Goal: Task Accomplishment & Management: Check status

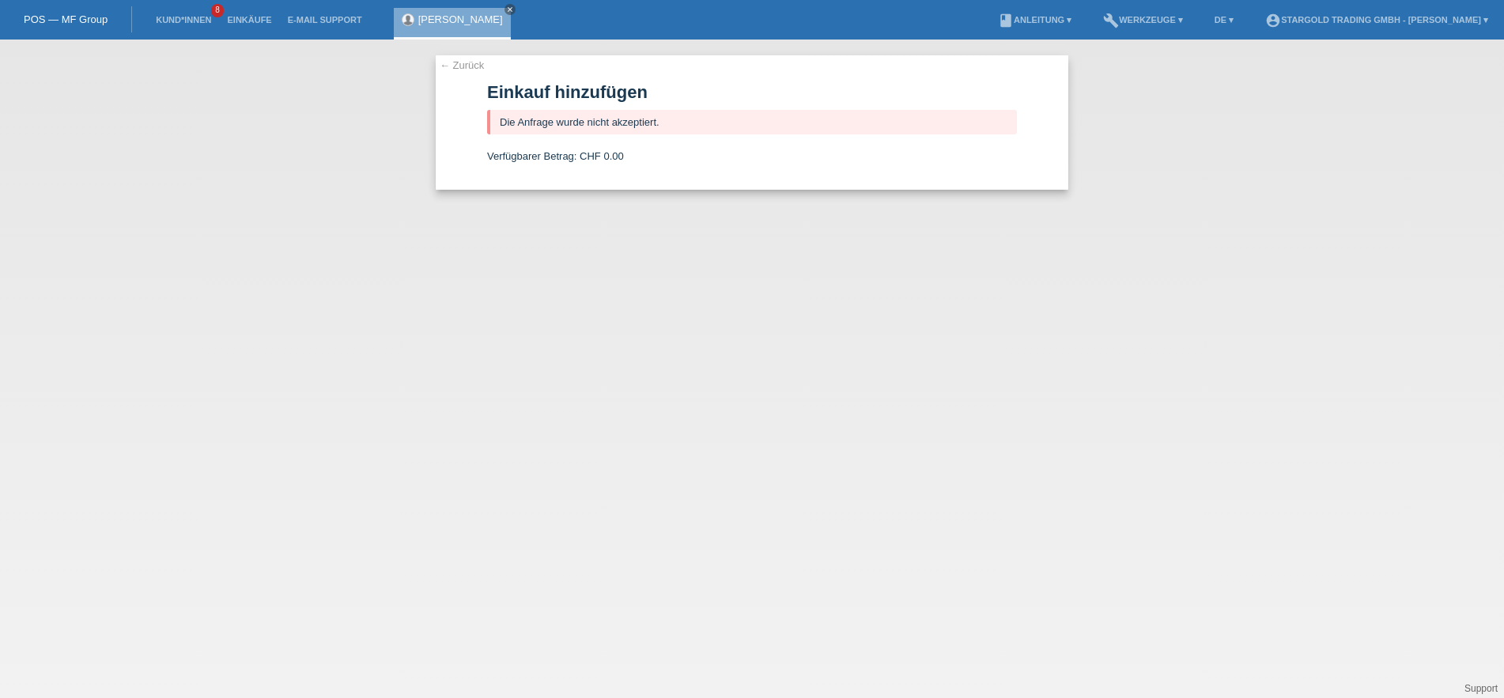
click at [213, 145] on div "← Zurück Einkauf hinzufügen Die Anfrage wurde nicht akzeptiert. Verfügbarer Bet…" at bounding box center [752, 369] width 1504 height 659
click at [506, 7] on icon "close" at bounding box center [510, 10] width 8 height 8
click at [240, 19] on link "Einkäufe" at bounding box center [249, 19] width 60 height 9
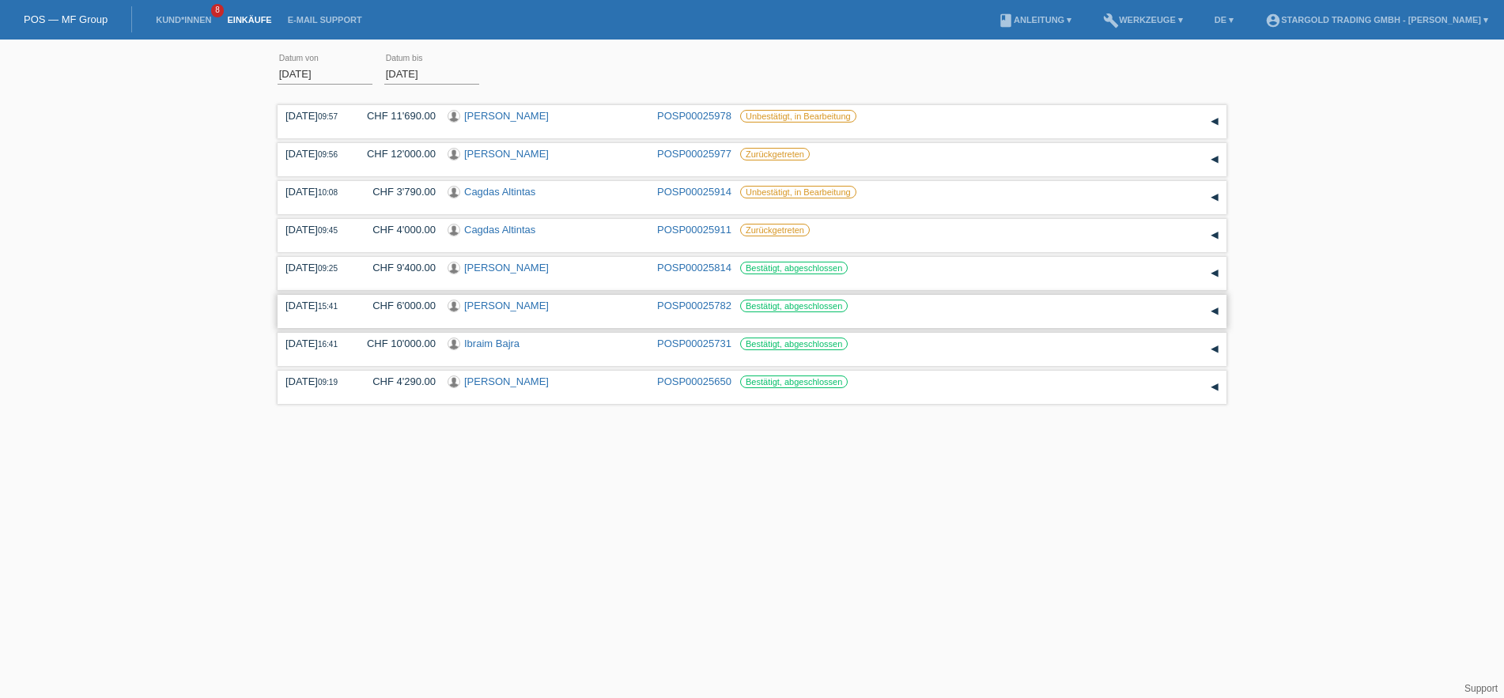
click at [346, 312] on div "06.08.2025 15:41" at bounding box center [316, 306] width 63 height 12
click at [1212, 318] on div "▾" at bounding box center [1215, 312] width 24 height 24
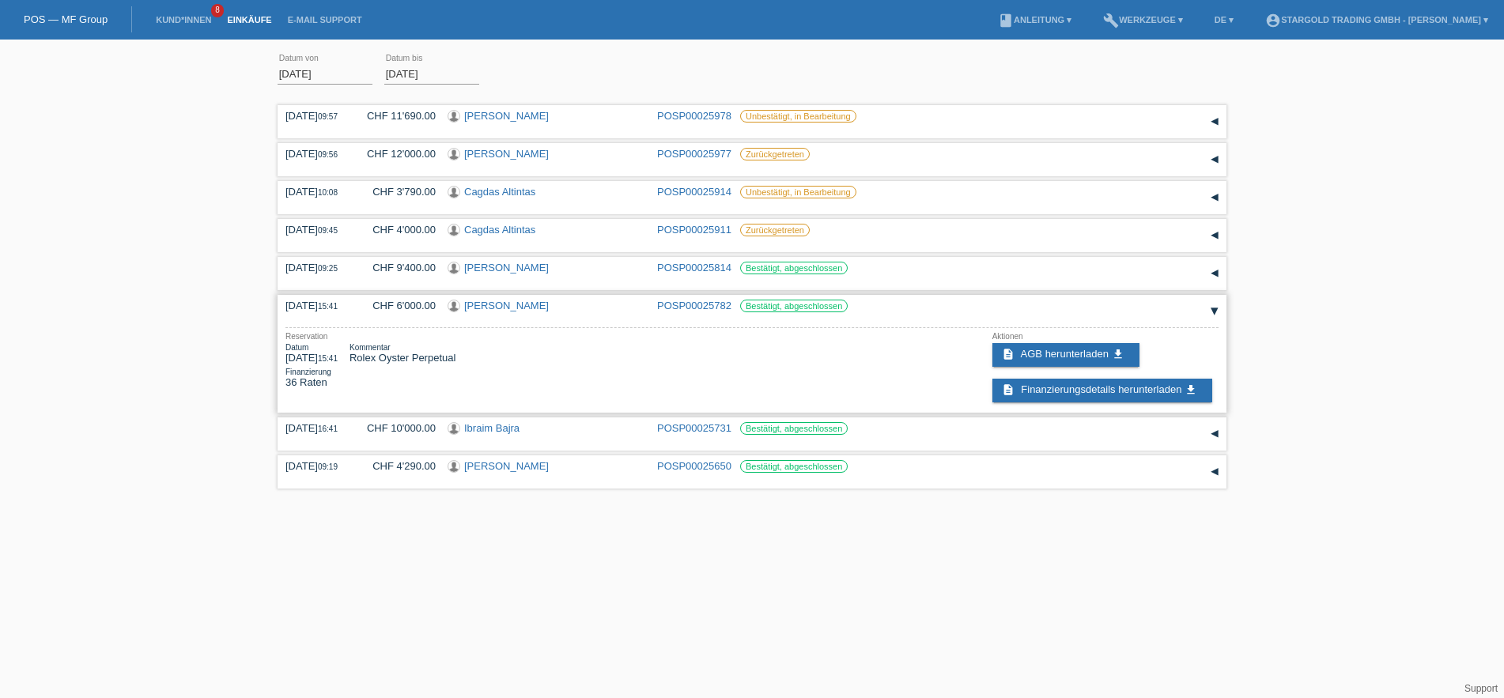
click at [1215, 323] on div "▾" at bounding box center [1215, 312] width 24 height 24
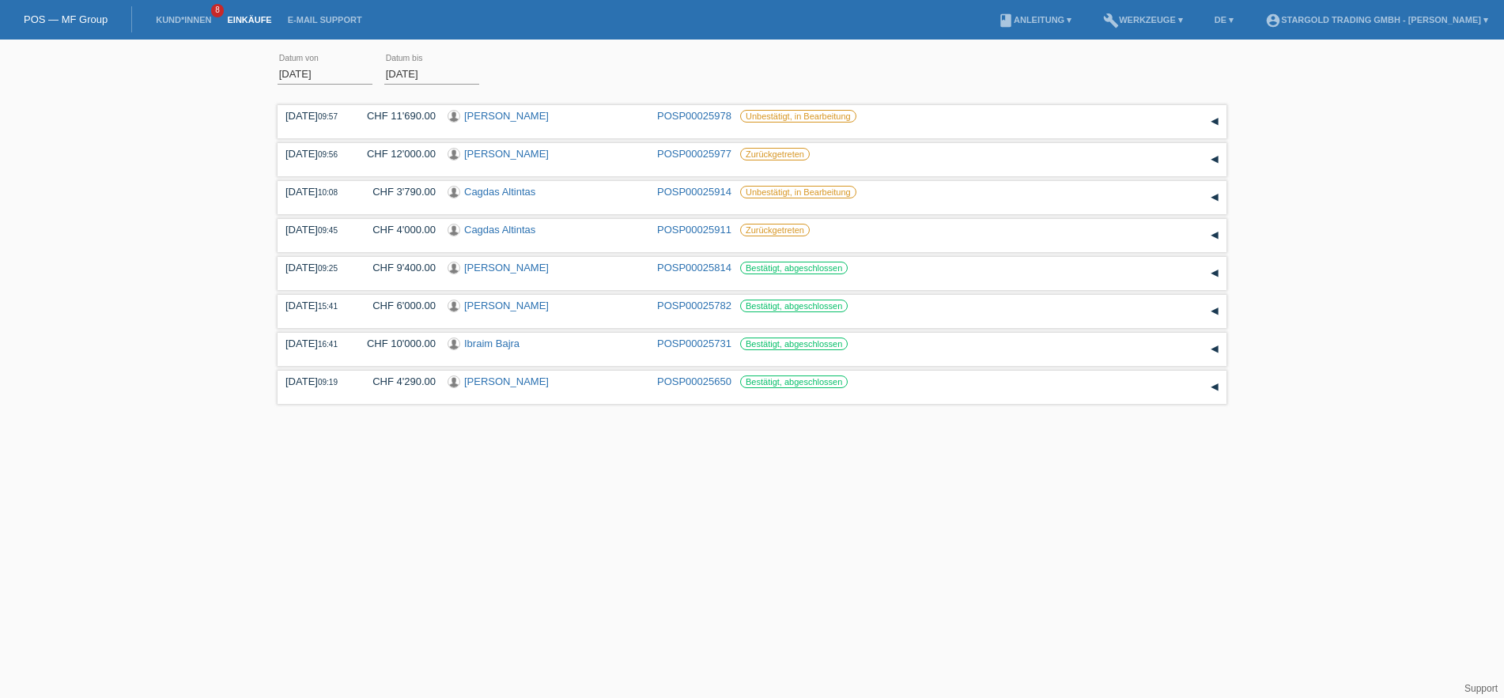
click at [151, 185] on div "01.08.2025 error Datum von 11.08.2025 error Datum bis Übernehmen 09:57 Datum" at bounding box center [752, 227] width 1504 height 361
click at [1212, 200] on div "▾" at bounding box center [1215, 198] width 24 height 24
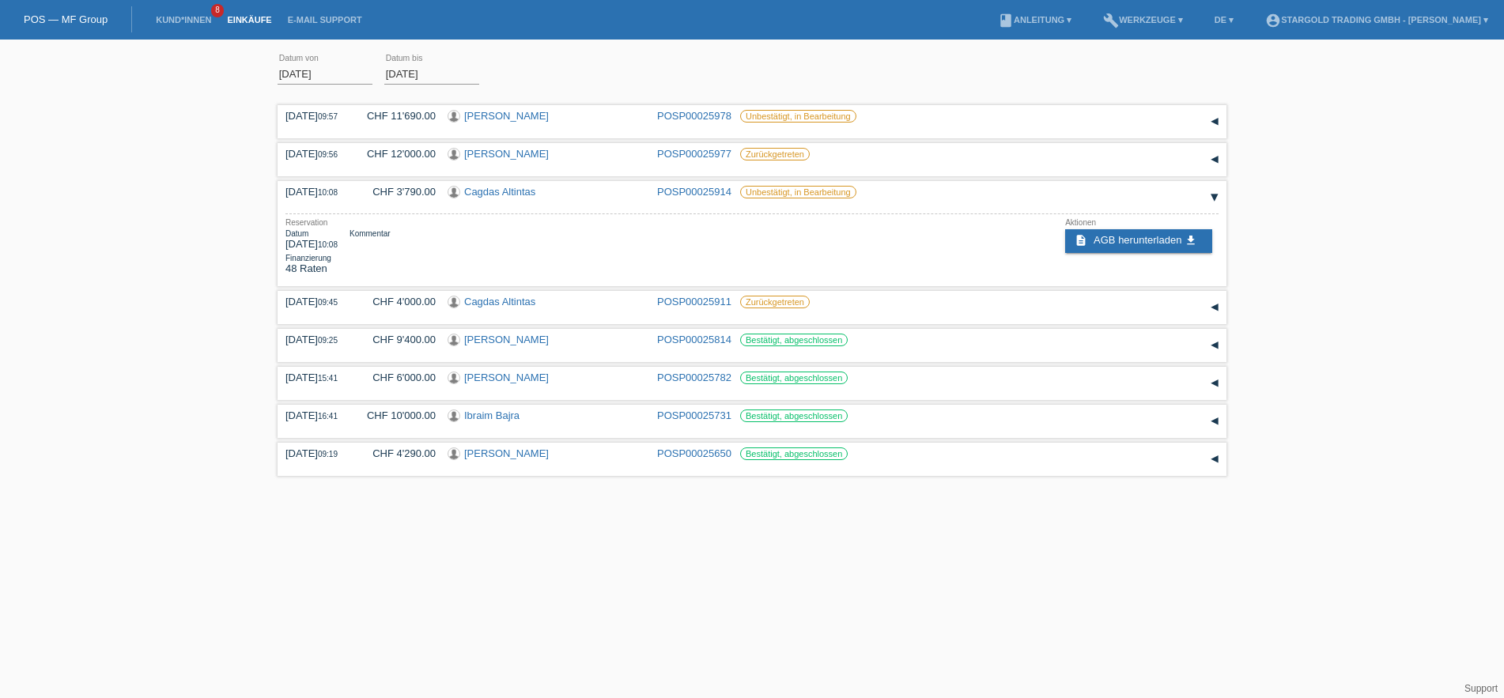
click at [134, 299] on div "01.08.2025 error Datum von 11.08.2025 error Datum bis Übernehmen 09:57 Datum" at bounding box center [752, 263] width 1504 height 433
click at [83, 231] on div "01.08.2025 error Datum von 11.08.2025 error Datum bis Übernehmen 09:57 Datum" at bounding box center [752, 263] width 1504 height 433
